Goal: Task Accomplishment & Management: Use online tool/utility

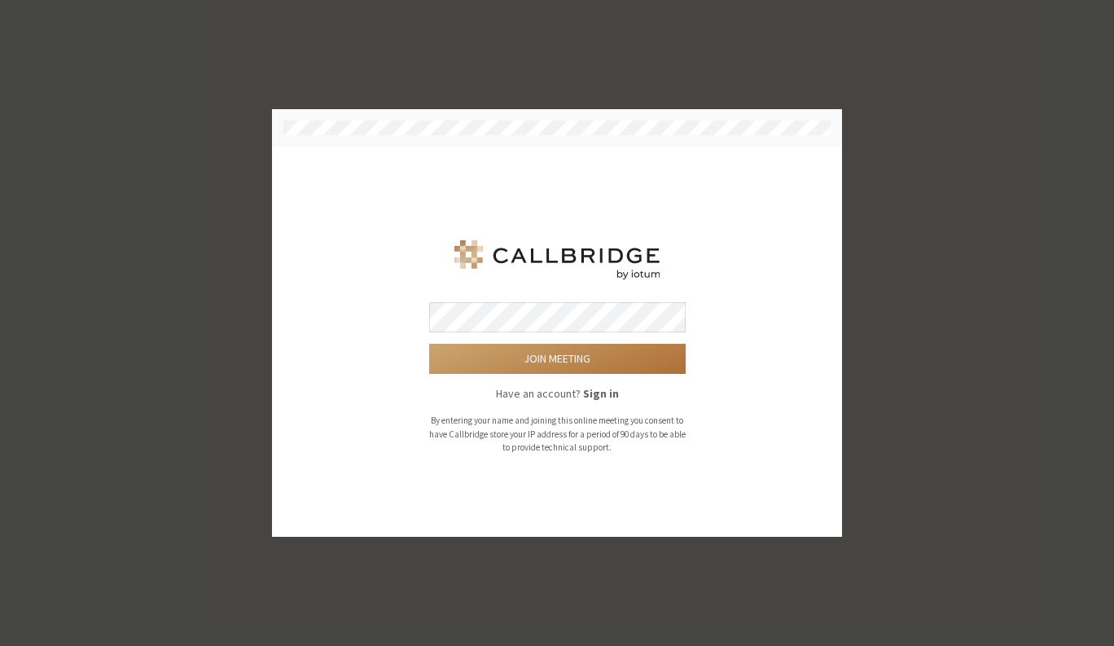
click at [537, 360] on button "Join meeting" at bounding box center [557, 359] width 257 height 30
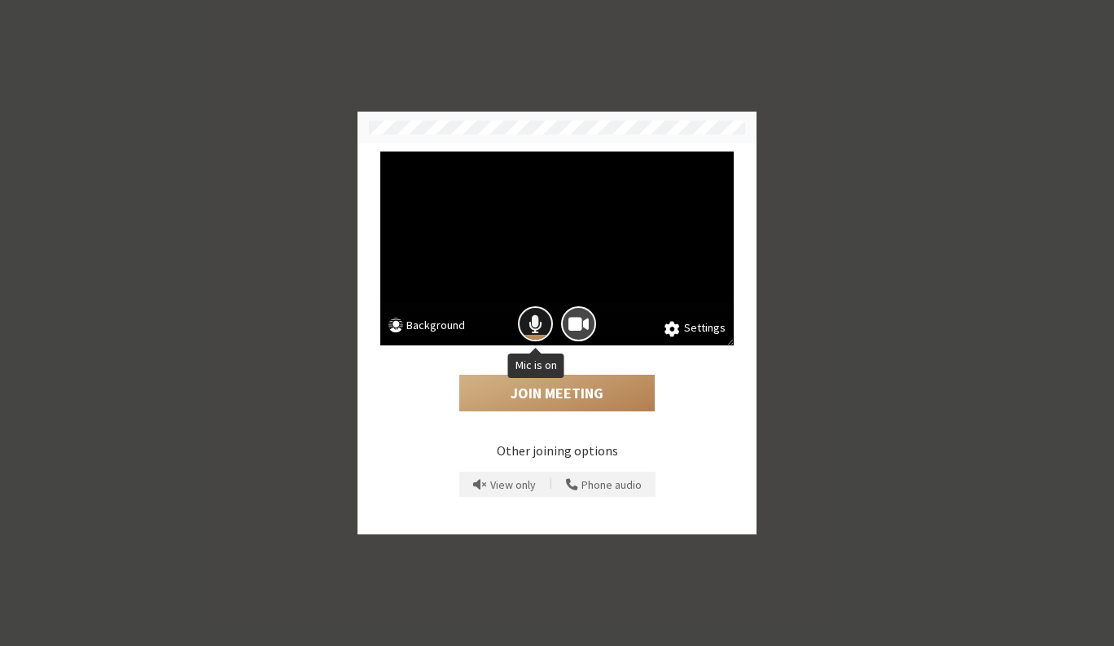
drag, startPoint x: 532, startPoint y: 319, endPoint x: 539, endPoint y: 326, distance: 9.8
click at [532, 322] on span "Mic is on" at bounding box center [535, 324] width 14 height 22
click at [569, 327] on span "Camera is on" at bounding box center [578, 324] width 20 height 22
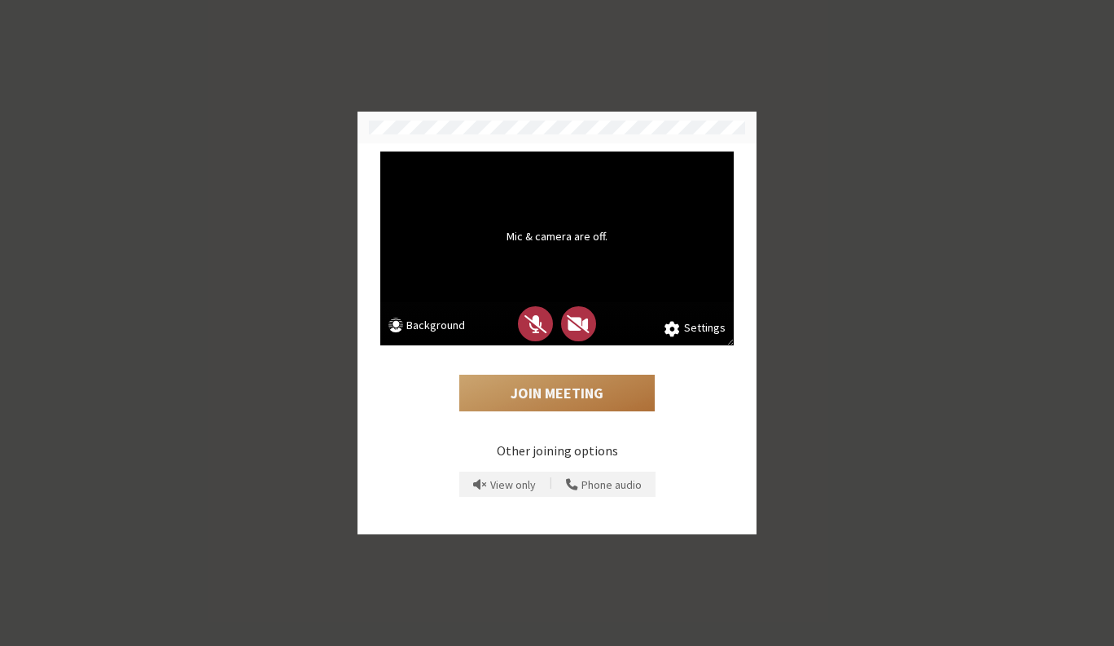
click at [563, 389] on button "Join Meeting" at bounding box center [556, 393] width 195 height 37
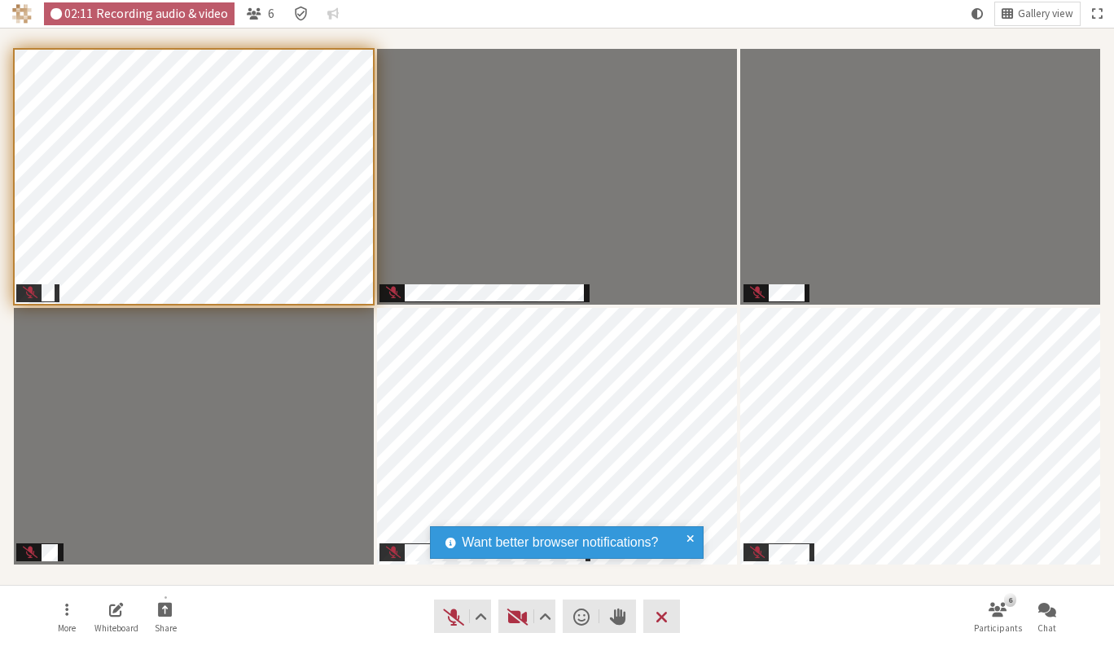
click at [748, 611] on nav "More Whiteboard Share Audio Video Send a reaction Raise hand Leave 6 Participan…" at bounding box center [557, 615] width 1026 height 61
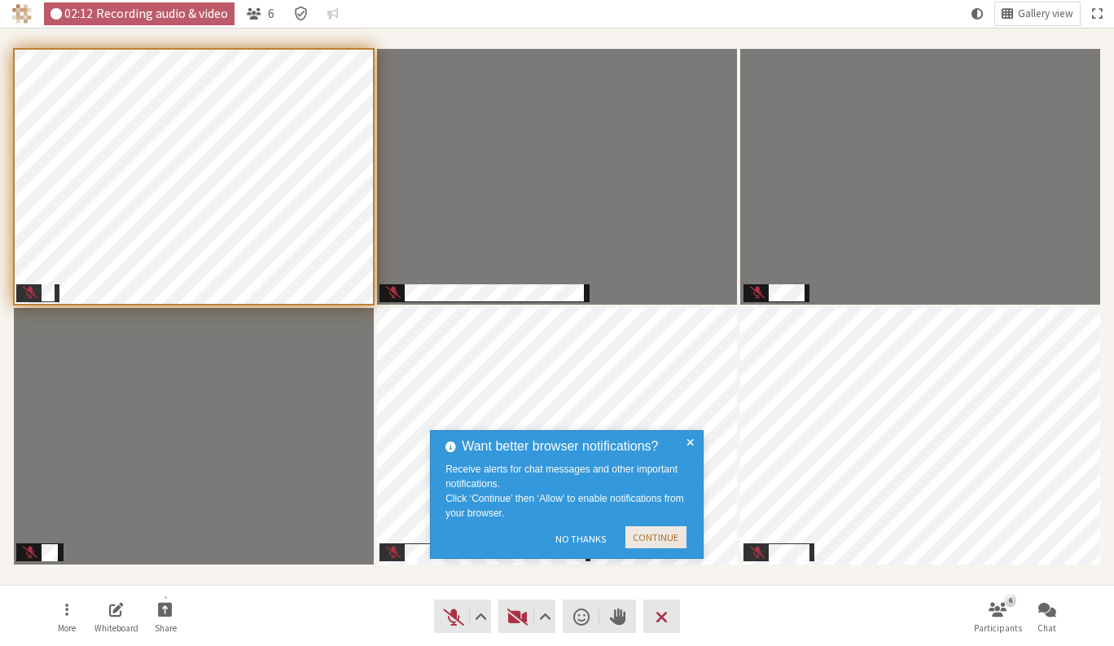
click at [677, 535] on button "Continue" at bounding box center [655, 537] width 61 height 22
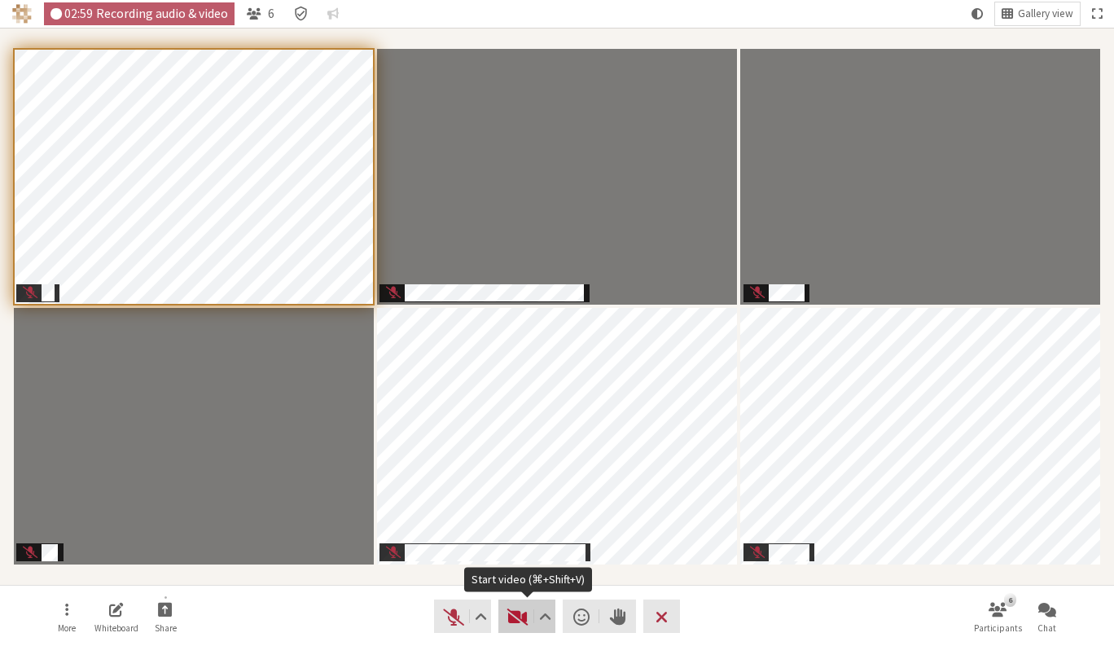
click at [508, 623] on span "Start video (⌘+Shift+V)" at bounding box center [517, 616] width 23 height 23
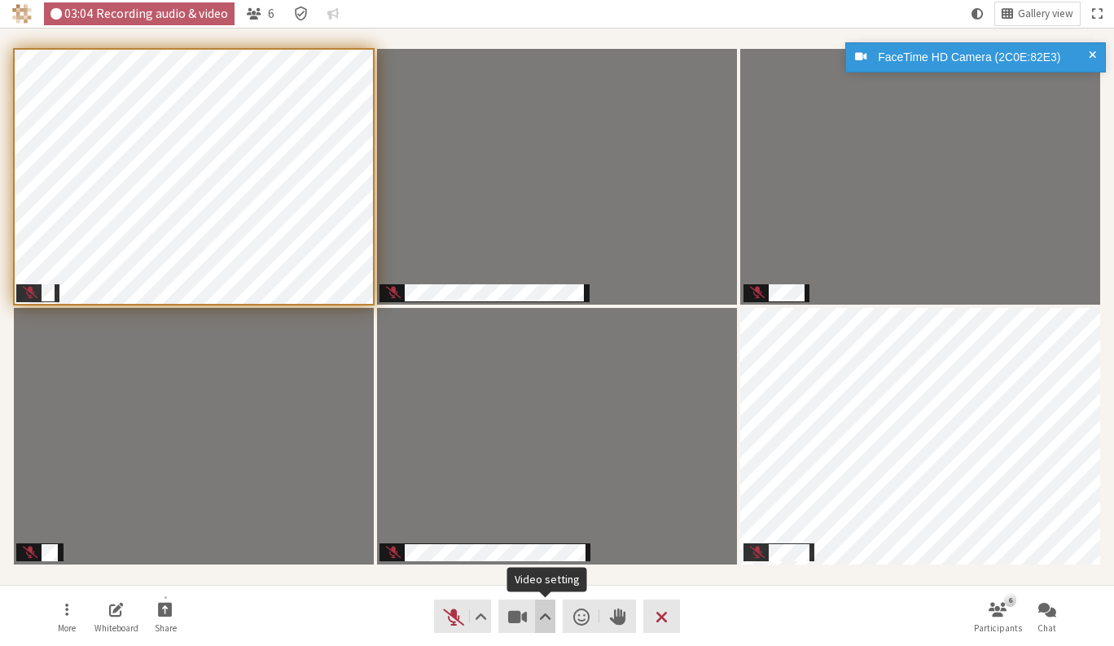
click at [536, 622] on button "Video setting" at bounding box center [545, 615] width 20 height 33
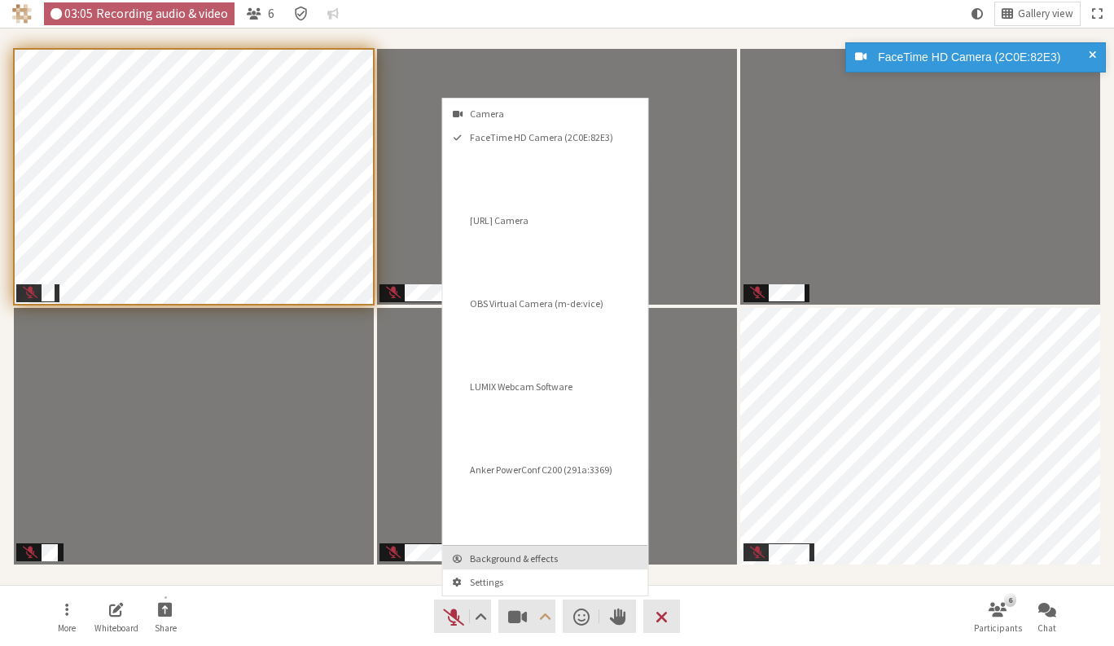
click at [523, 556] on span "Background & effects" at bounding box center [555, 558] width 171 height 11
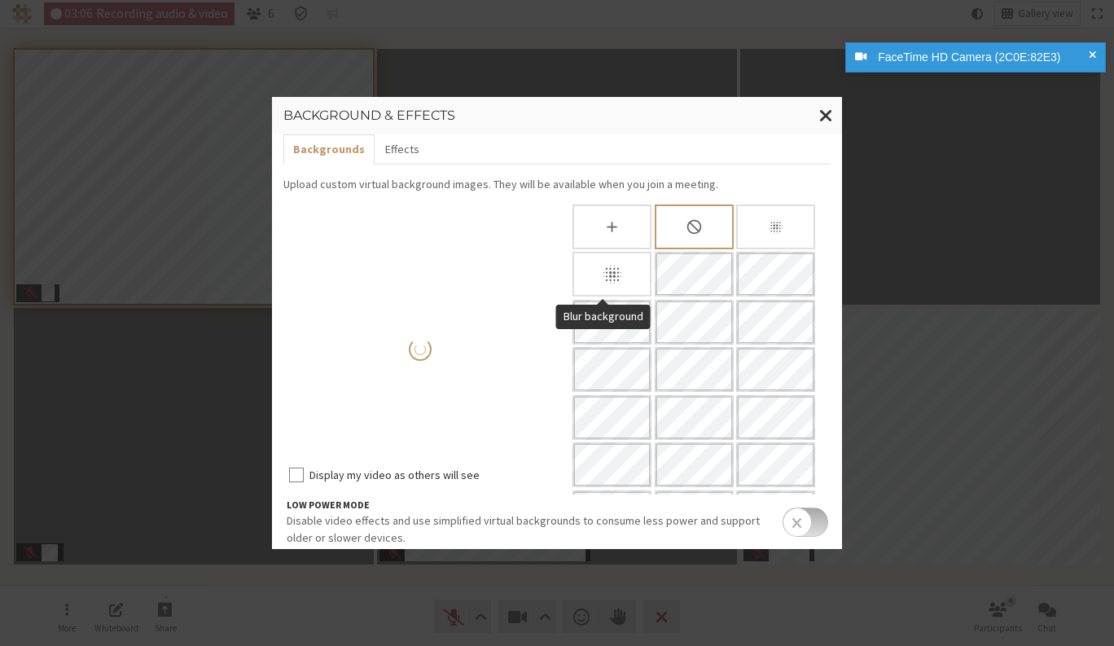
click at [601, 274] on icon "Blur background" at bounding box center [612, 274] width 23 height 23
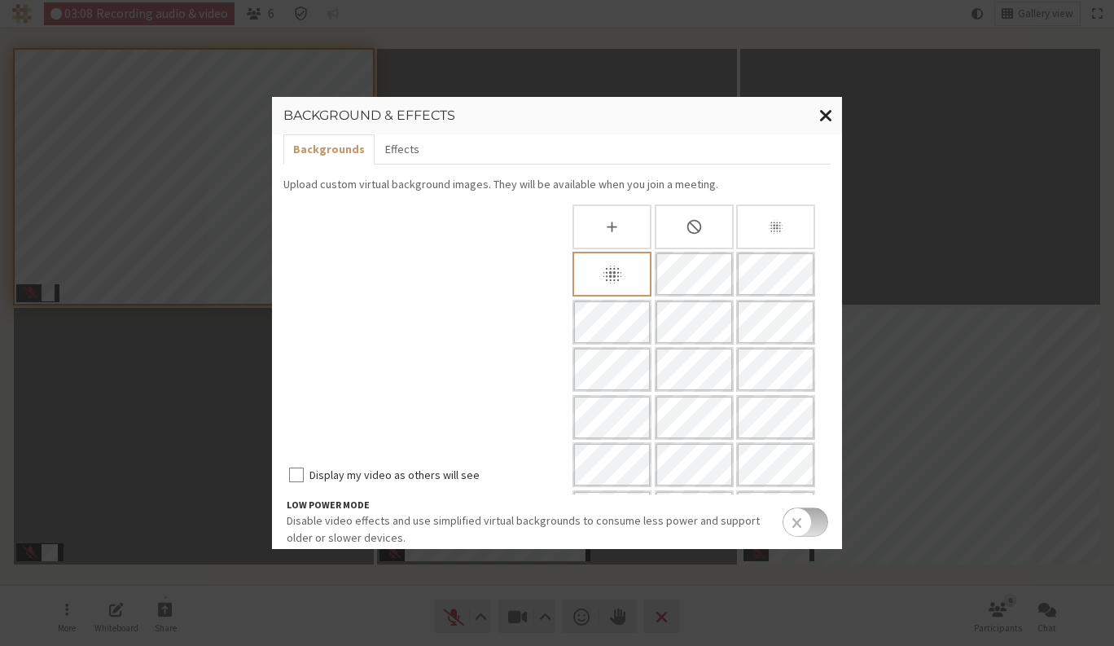
click at [827, 108] on span "Close modal" at bounding box center [826, 115] width 14 height 20
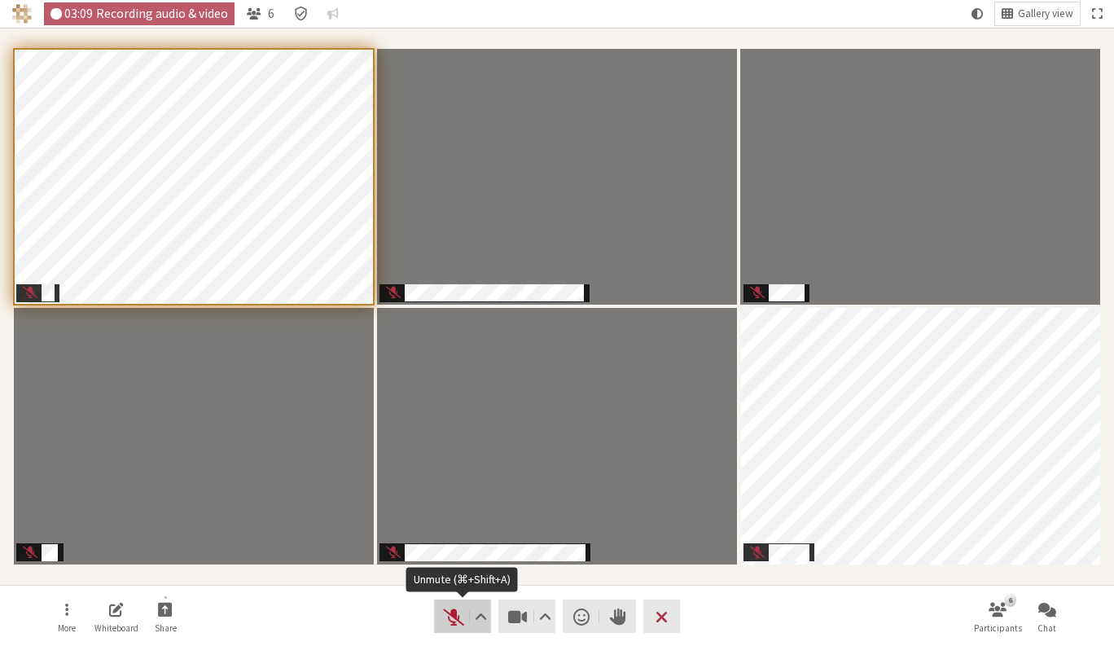
click at [444, 626] on span "Unmute (⌘+Shift+A)" at bounding box center [453, 616] width 23 height 23
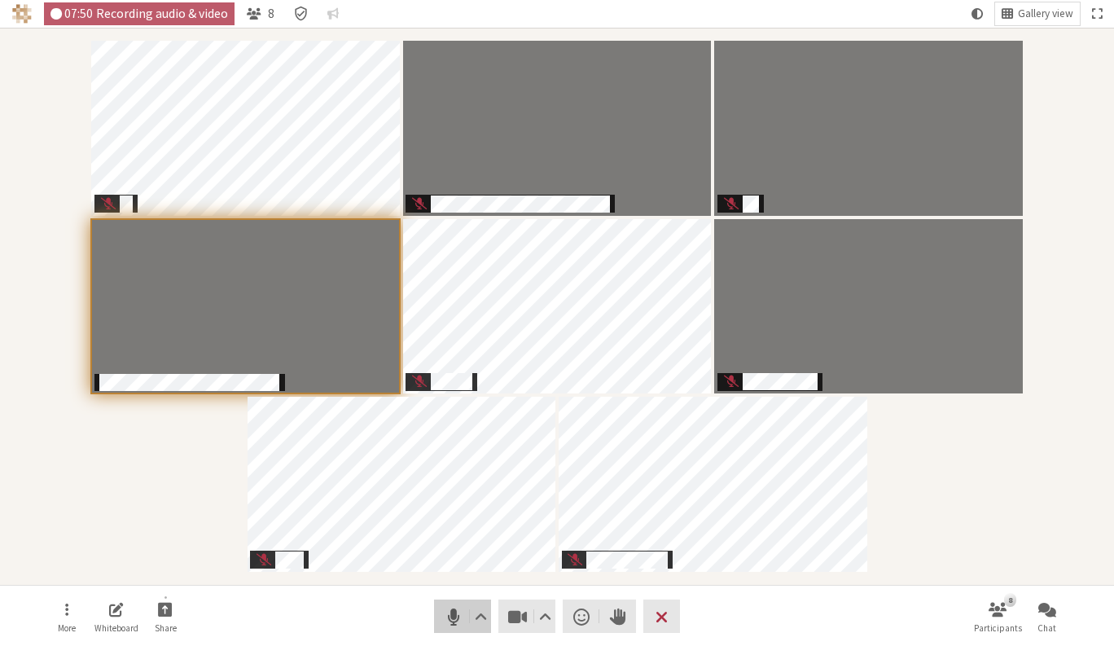
click at [449, 616] on span "Mute (⌘+Shift+A)" at bounding box center [453, 616] width 23 height 23
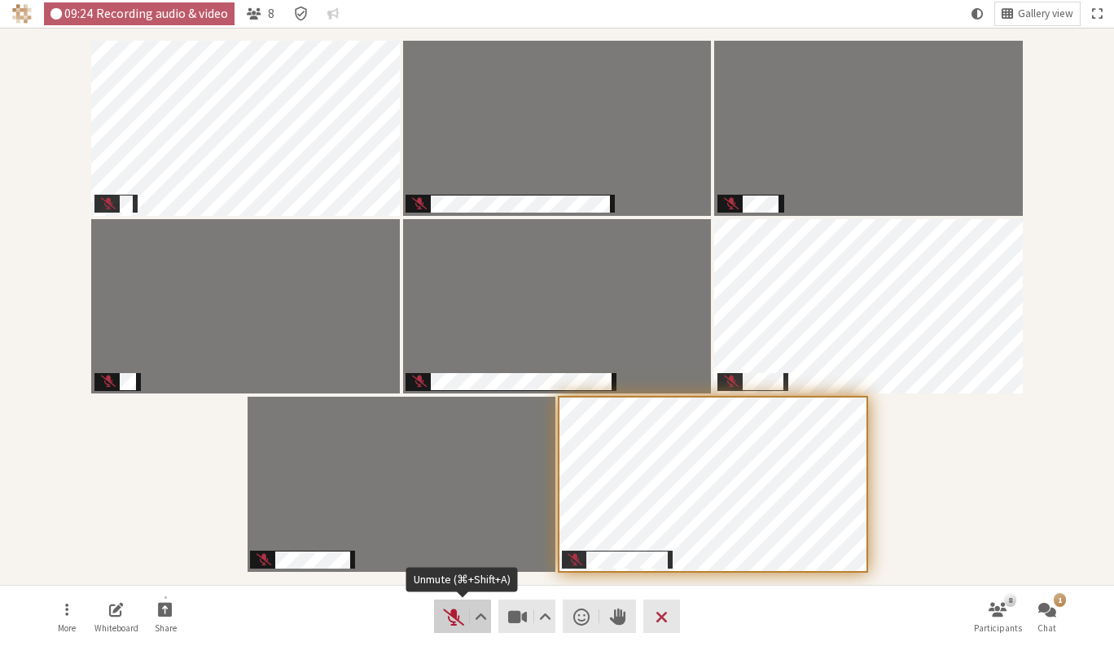
click at [451, 618] on span "Unmute (⌘+Shift+A)" at bounding box center [453, 616] width 23 height 23
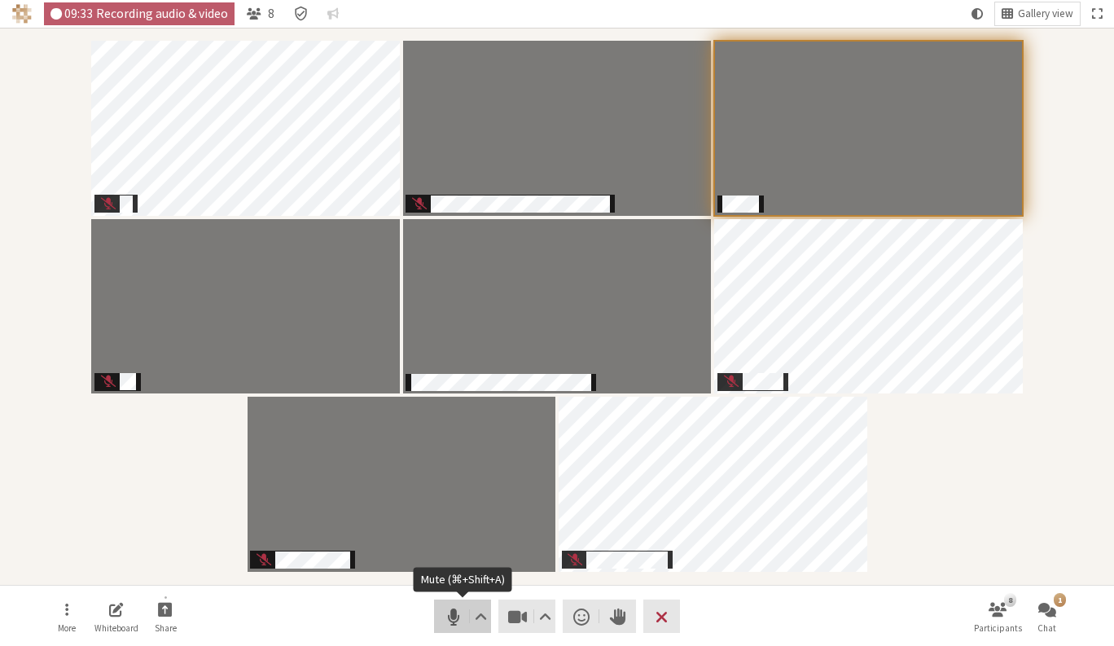
click at [443, 621] on span "Mute (⌘+Shift+A)" at bounding box center [453, 616] width 23 height 23
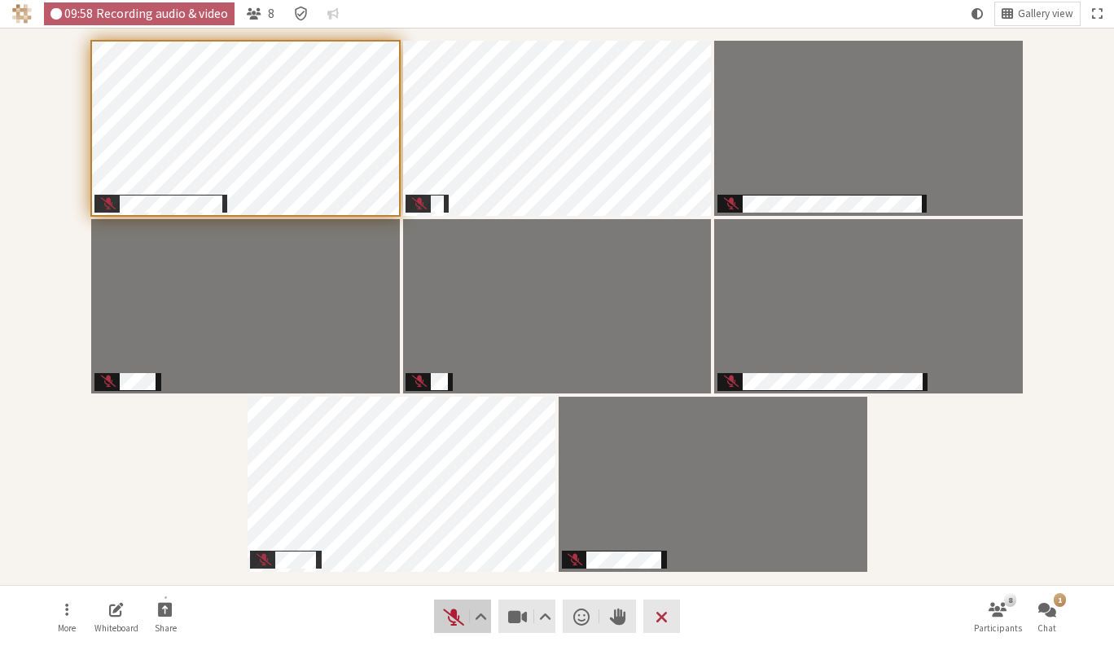
click at [451, 615] on span "Unmute (⌘+Shift+A)" at bounding box center [453, 616] width 23 height 23
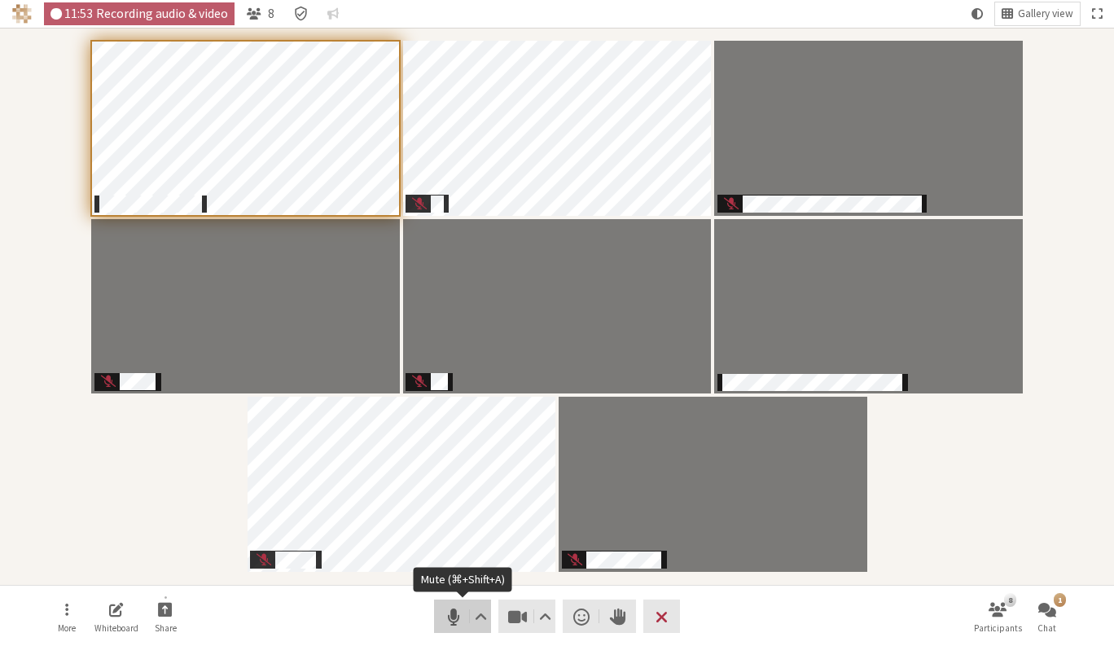
click at [444, 619] on span "Mute (⌘+Shift+A)" at bounding box center [453, 616] width 23 height 23
click at [450, 619] on span "Unmute (⌘+Shift+A)" at bounding box center [453, 616] width 23 height 23
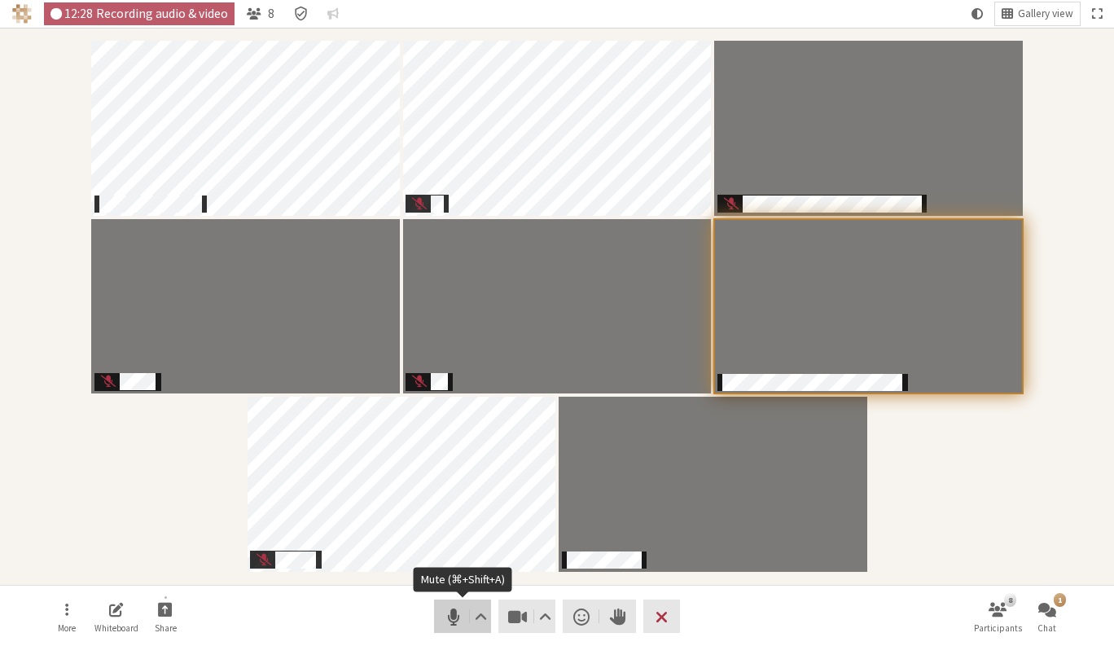
click at [451, 617] on span "Mute (⌘+Shift+A)" at bounding box center [453, 616] width 23 height 23
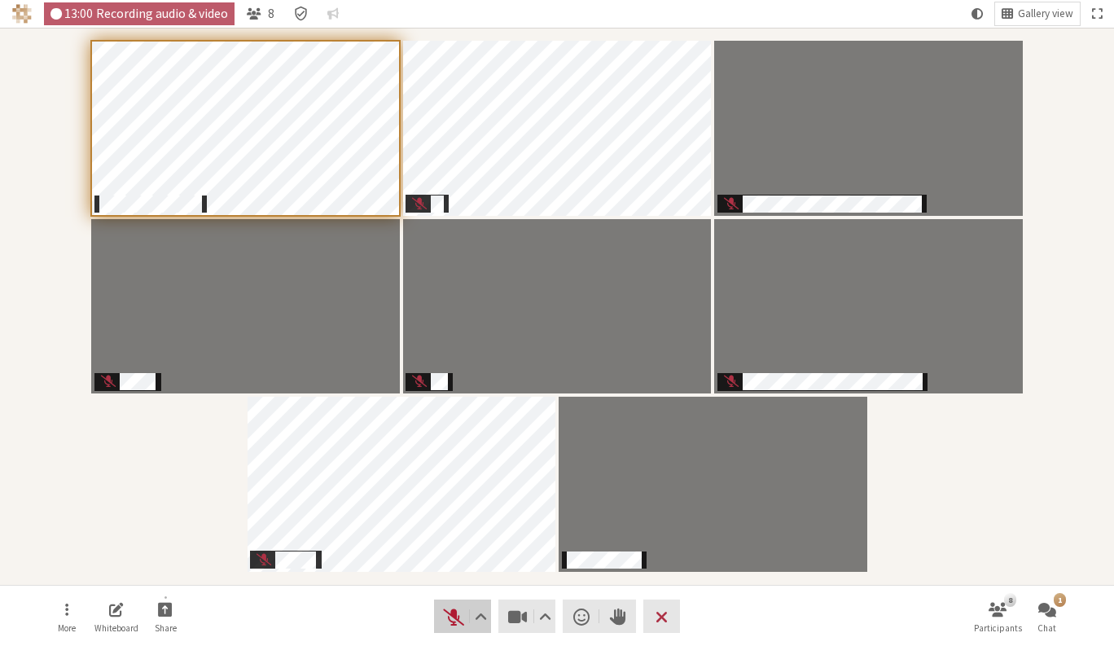
click at [451, 617] on span "Unmute (⌘+Shift+A)" at bounding box center [453, 616] width 23 height 23
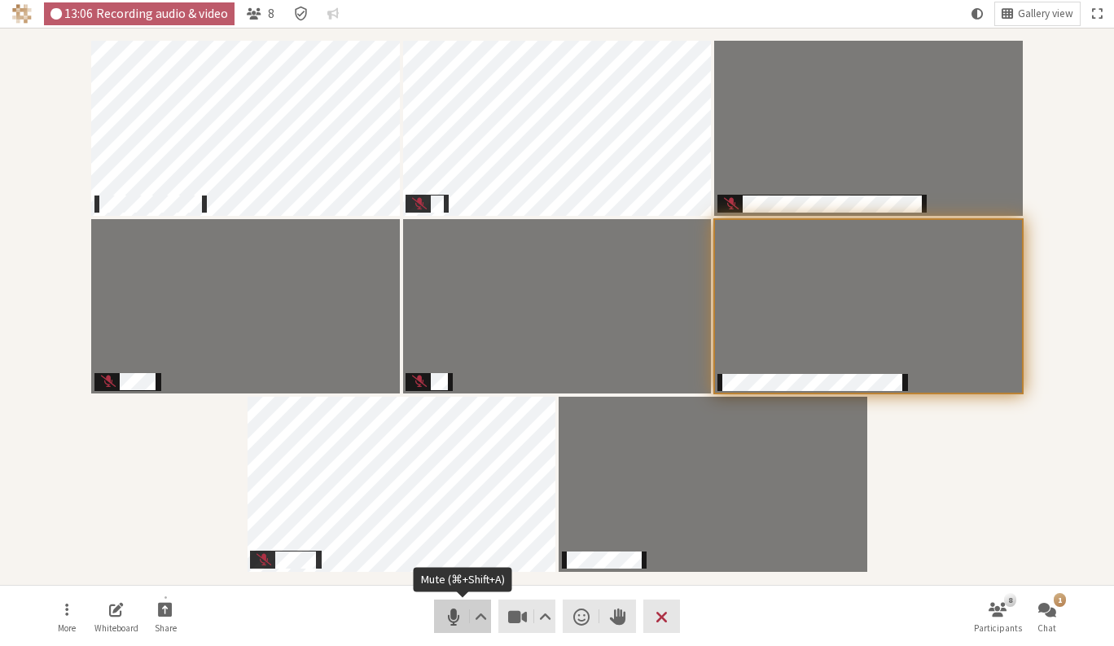
click at [449, 614] on span "Mute (⌘+Shift+A)" at bounding box center [453, 616] width 23 height 23
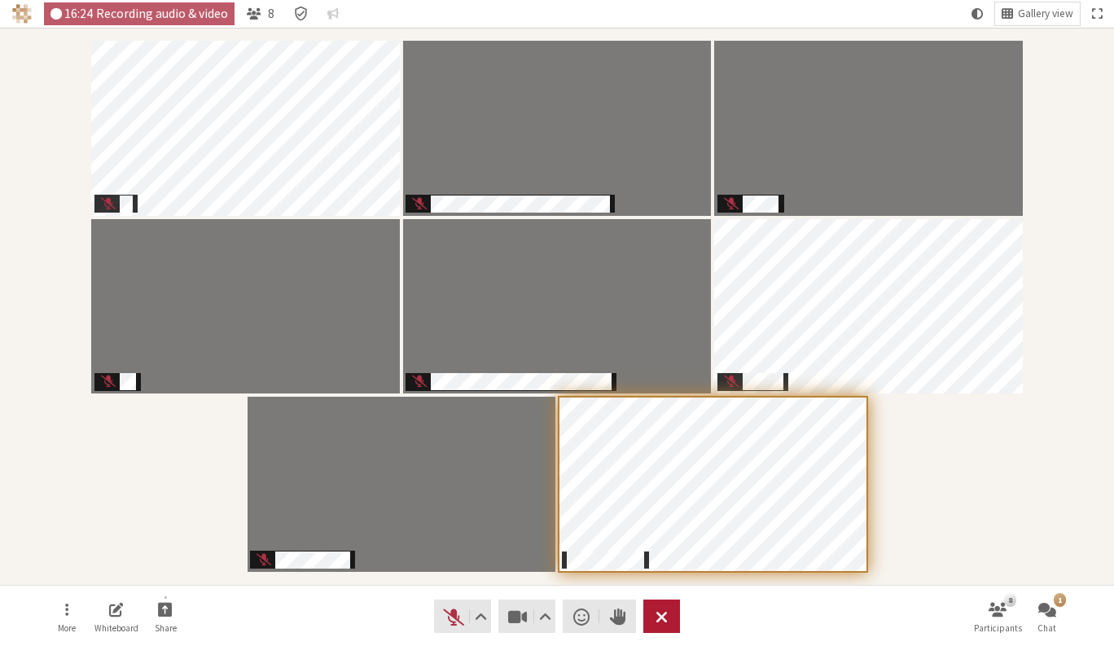
click at [664, 615] on span "Leave meeting" at bounding box center [662, 616] width 12 height 23
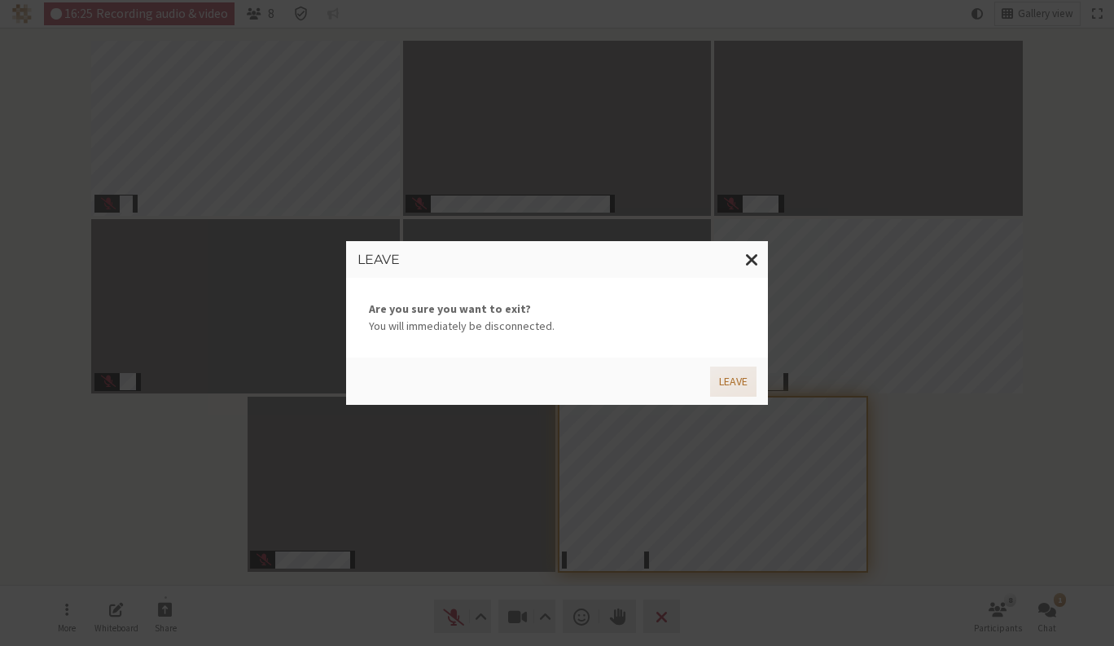
click at [732, 377] on button "Leave" at bounding box center [733, 381] width 46 height 30
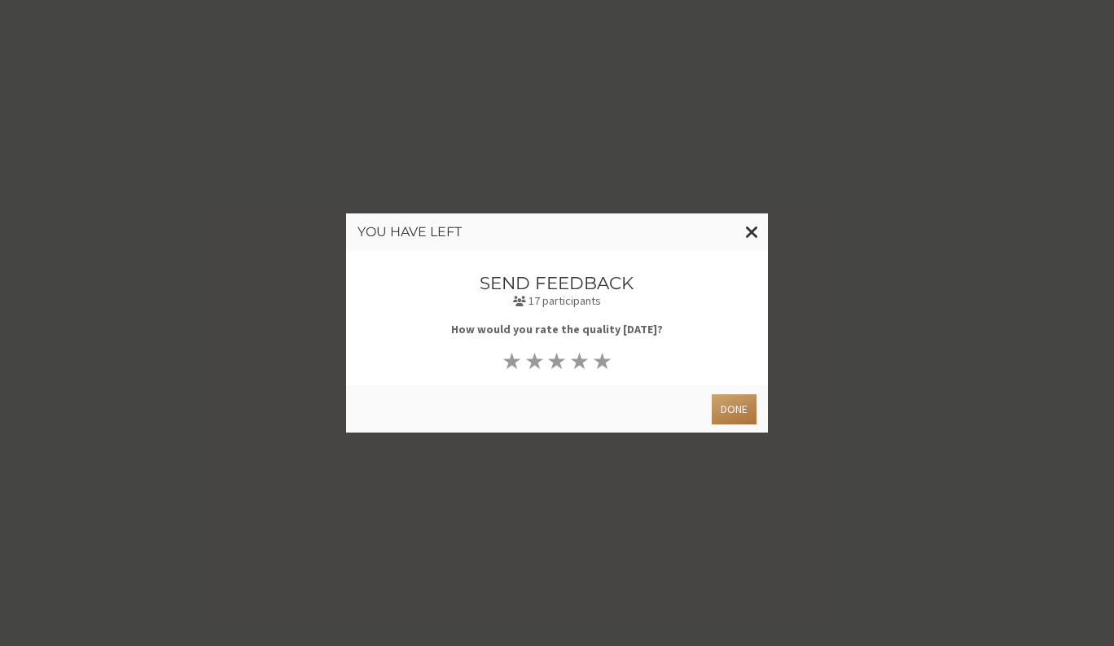
click at [729, 406] on button "Done" at bounding box center [734, 409] width 45 height 30
